Goal: Register for event/course

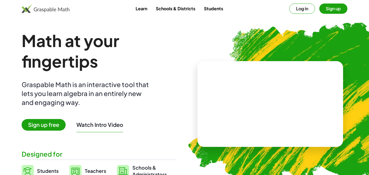
click at [332, 11] on button "Sign up" at bounding box center [333, 9] width 28 height 10
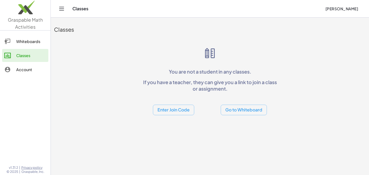
click at [168, 110] on button "Enter Join Code" at bounding box center [173, 109] width 41 height 11
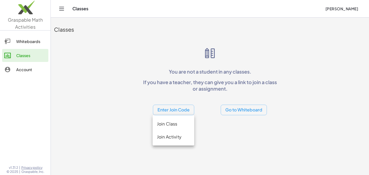
click at [175, 124] on div "Join Class" at bounding box center [173, 123] width 33 height 6
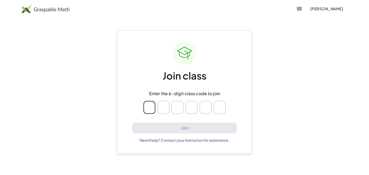
type input "*"
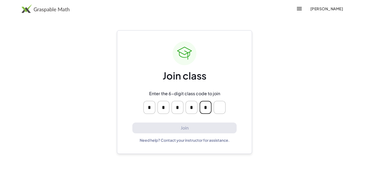
click at [207, 103] on input "*" at bounding box center [206, 107] width 12 height 13
click at [206, 106] on input "*" at bounding box center [206, 107] width 12 height 13
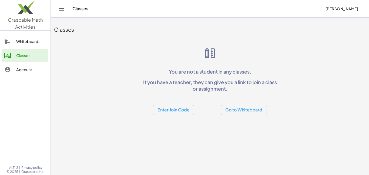
click at [170, 105] on button "Enter Join Code" at bounding box center [173, 109] width 41 height 11
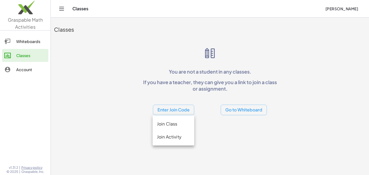
click at [166, 121] on div "Join Class" at bounding box center [173, 123] width 33 height 6
